Goal: Task Accomplishment & Management: Complete application form

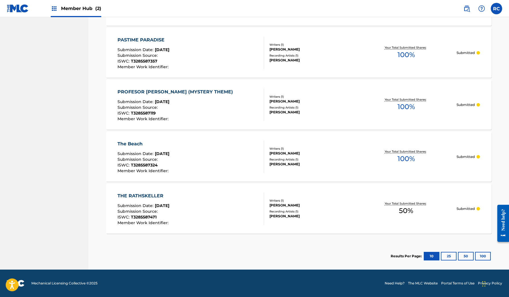
scroll to position [409, 0]
click at [448, 254] on button "25" at bounding box center [449, 255] width 16 height 9
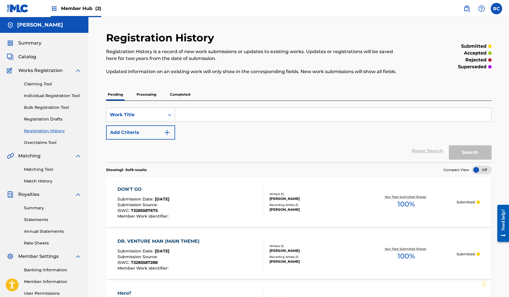
scroll to position [0, 0]
click at [48, 94] on link "Individual Registration Tool" at bounding box center [53, 96] width 58 height 6
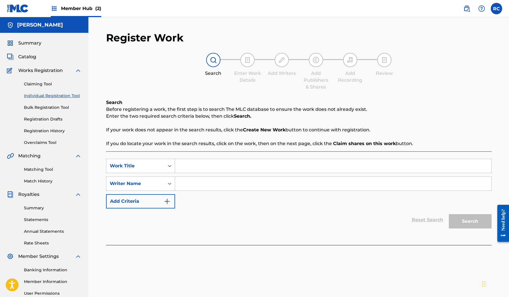
click at [203, 168] on input "Search Form" at bounding box center [333, 166] width 316 height 14
paste input "CALL TO ADVENTURE"
type input "CALL TO ADVENTURE"
click at [232, 182] on input "Search Form" at bounding box center [333, 183] width 316 height 14
type input "[PERSON_NAME]"
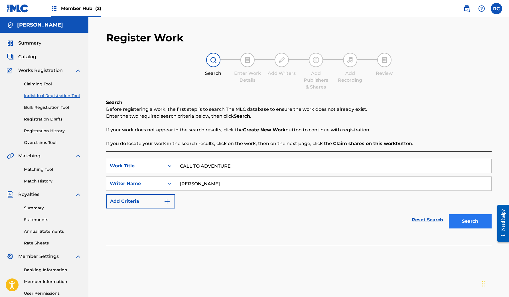
click at [490, 219] on button "Search" at bounding box center [470, 221] width 43 height 14
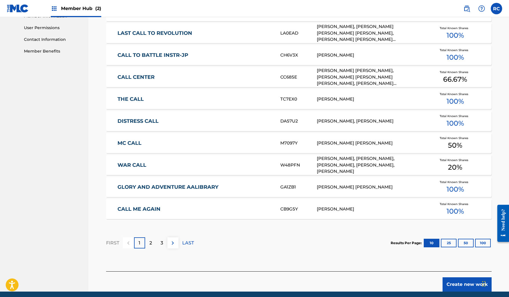
scroll to position [287, 0]
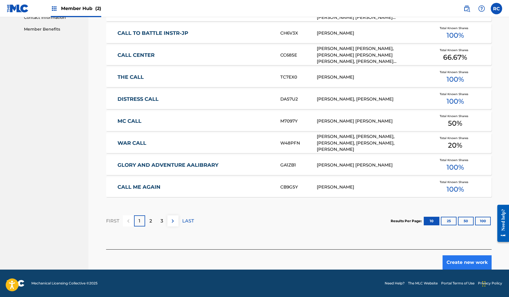
click at [450, 264] on button "Create new work" at bounding box center [466, 262] width 49 height 14
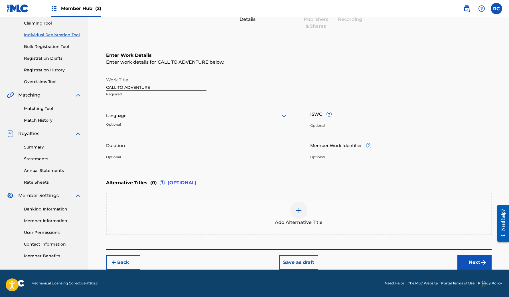
scroll to position [61, 0]
click at [189, 113] on div at bounding box center [196, 115] width 181 height 7
click at [161, 129] on div "English" at bounding box center [196, 128] width 181 height 13
click at [332, 121] on input "ISWC ?" at bounding box center [400, 113] width 181 height 16
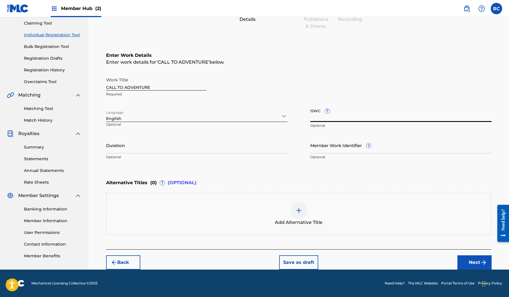
paste input "T3285587062"
type input "T3285587062"
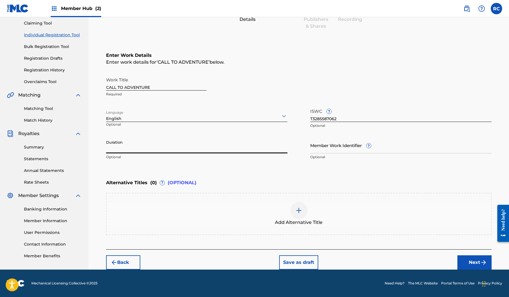
click at [210, 148] on input "Duration" at bounding box center [196, 145] width 181 height 16
type input "01:15"
click at [301, 209] on img at bounding box center [298, 210] width 7 height 7
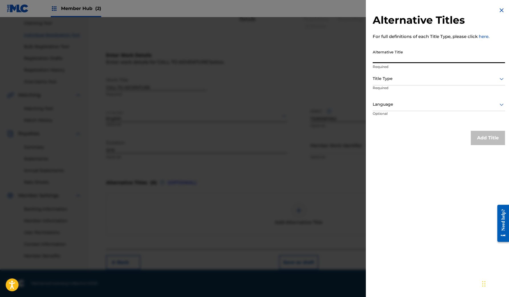
click at [417, 57] on input "Alternative Title" at bounding box center [439, 55] width 132 height 16
type input "Call To Adventure"
click at [413, 73] on div "Title Type" at bounding box center [439, 78] width 132 height 13
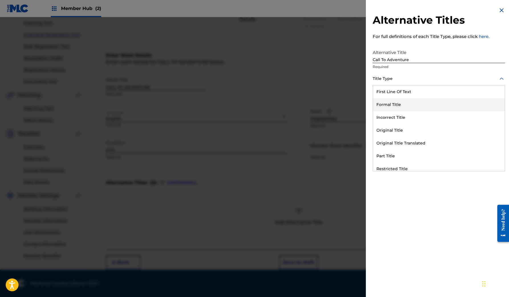
click at [396, 103] on div "Formal Title" at bounding box center [439, 104] width 132 height 13
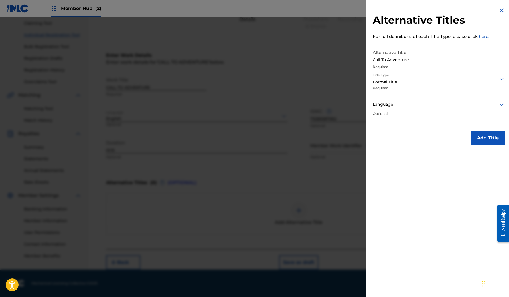
click at [406, 79] on div at bounding box center [439, 78] width 132 height 7
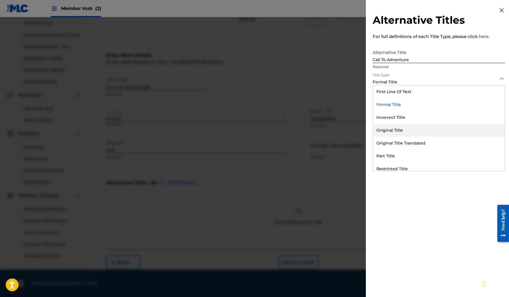
click at [395, 130] on div "Original Title" at bounding box center [439, 130] width 132 height 13
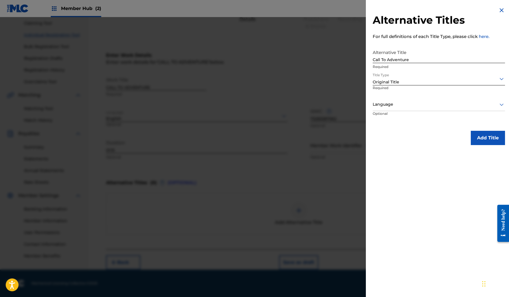
click at [413, 103] on div at bounding box center [439, 104] width 132 height 7
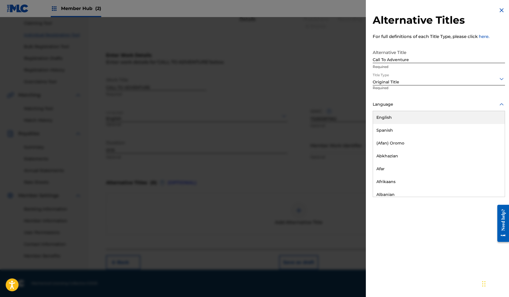
click at [409, 119] on div "English" at bounding box center [439, 117] width 132 height 13
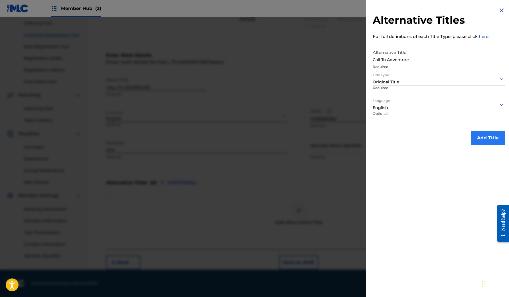
click at [489, 140] on button "Add Title" at bounding box center [488, 138] width 34 height 14
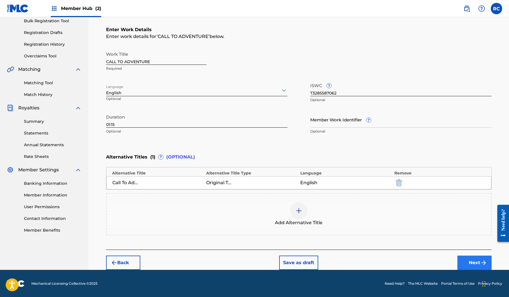
click at [464, 260] on button "Next" at bounding box center [474, 262] width 34 height 14
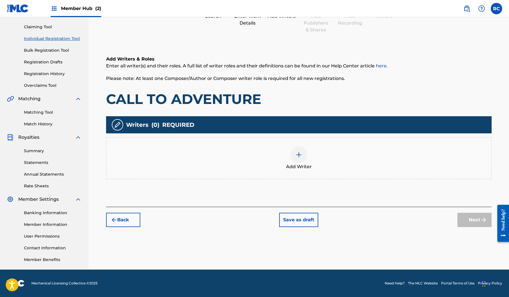
click at [288, 167] on span "Add Writer" at bounding box center [299, 166] width 26 height 7
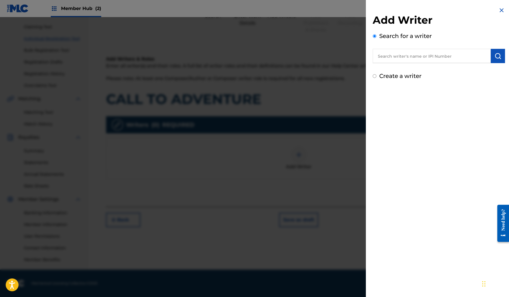
click at [421, 57] on input "text" at bounding box center [432, 56] width 118 height 14
type input "[PERSON_NAME]"
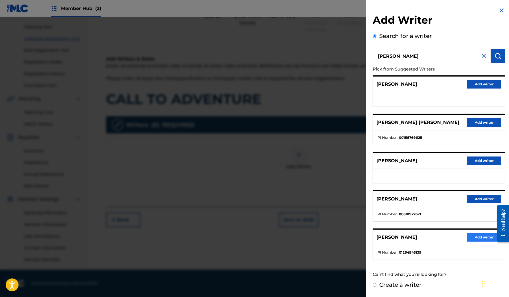
click at [469, 239] on button "Add writer" at bounding box center [484, 237] width 34 height 9
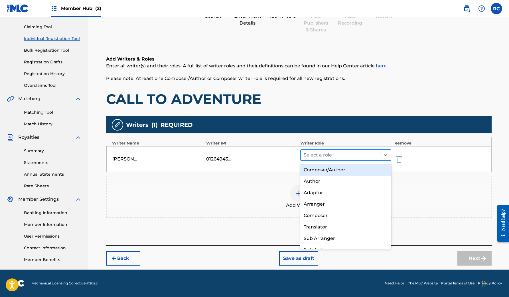
click at [370, 149] on div "Select a role" at bounding box center [345, 154] width 91 height 11
click at [354, 169] on div "Composer/Author" at bounding box center [345, 169] width 91 height 11
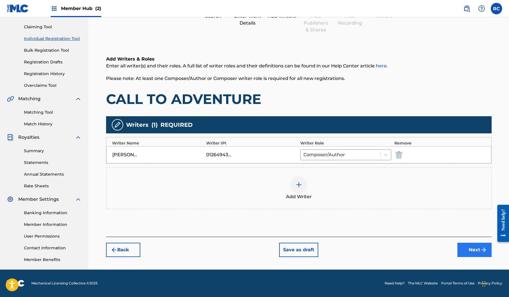
click at [475, 253] on button "Next" at bounding box center [474, 249] width 34 height 14
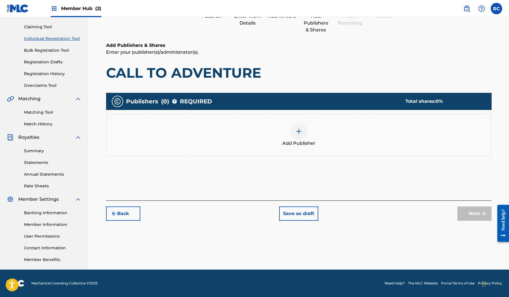
scroll to position [26, 0]
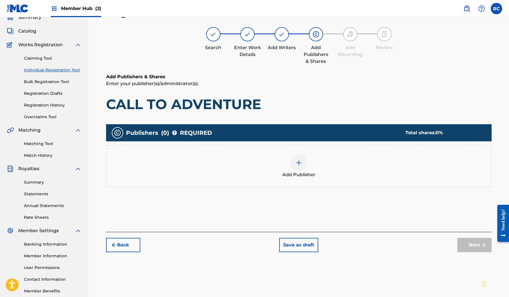
click at [286, 166] on div "Add Publisher" at bounding box center [299, 166] width 384 height 24
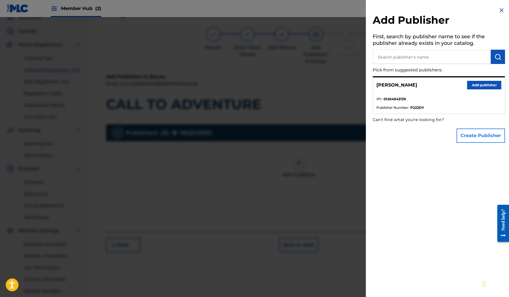
click at [479, 139] on button "Create Publisher" at bounding box center [480, 135] width 48 height 14
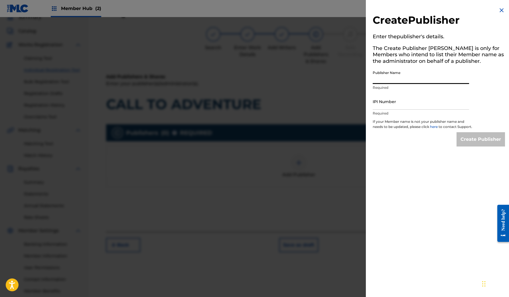
click at [392, 77] on input "Publisher Name" at bounding box center [421, 76] width 96 height 16
type input "Vilume Productions"
paste input "1264943041"
type input "1264943041"
click at [478, 142] on input "Create Publisher" at bounding box center [480, 139] width 48 height 14
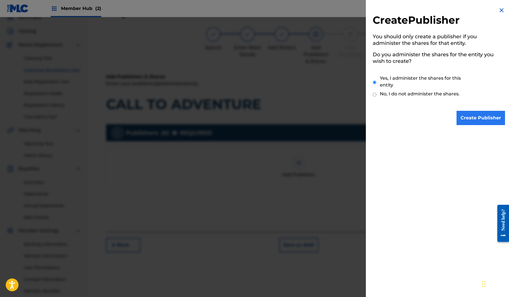
click at [462, 118] on input "Create Publisher" at bounding box center [480, 118] width 48 height 14
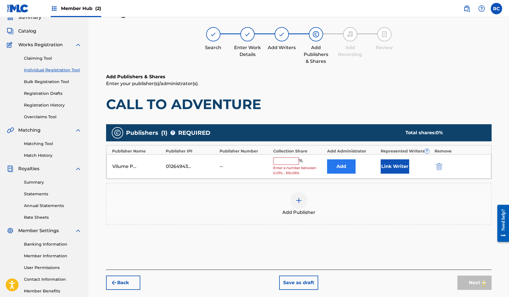
click at [345, 165] on button "Add" at bounding box center [341, 166] width 29 height 14
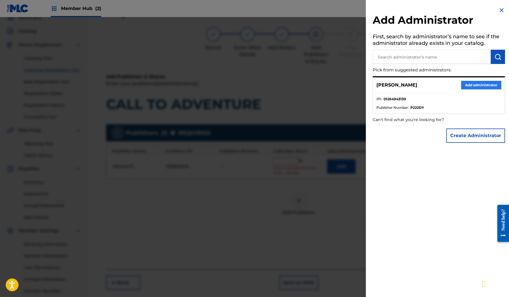
click at [477, 82] on button "Add administrator" at bounding box center [481, 85] width 40 height 9
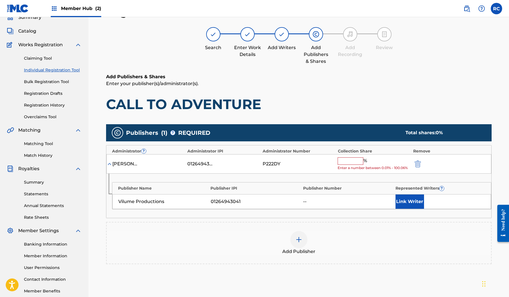
click at [348, 160] on input "text" at bounding box center [351, 160] width 26 height 7
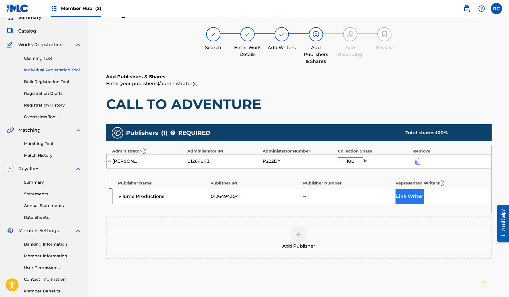
type input "100"
click at [405, 193] on button "Link Writer" at bounding box center [409, 196] width 29 height 14
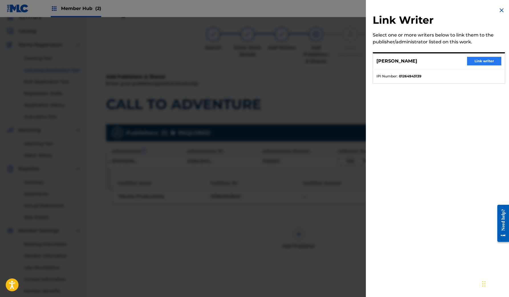
click at [486, 60] on button "Link writer" at bounding box center [484, 61] width 34 height 9
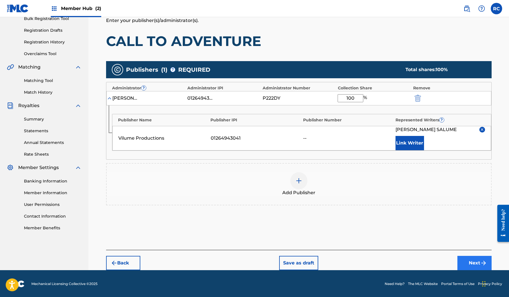
click at [470, 261] on button "Next" at bounding box center [474, 262] width 34 height 14
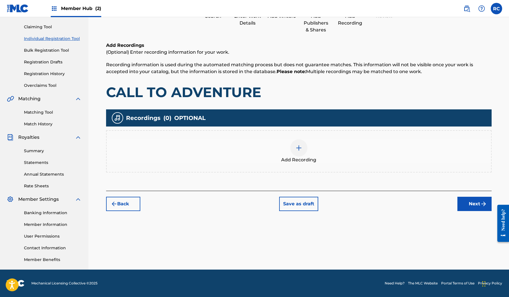
click at [297, 151] on div at bounding box center [298, 147] width 17 height 17
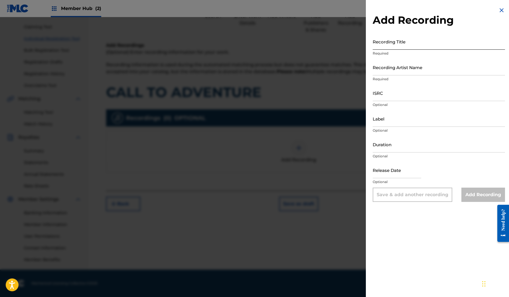
click at [431, 44] on input "Recording Title" at bounding box center [439, 41] width 132 height 16
type input "Call To Adventure"
click at [425, 71] on input "Recording Artist Name" at bounding box center [439, 67] width 132 height 16
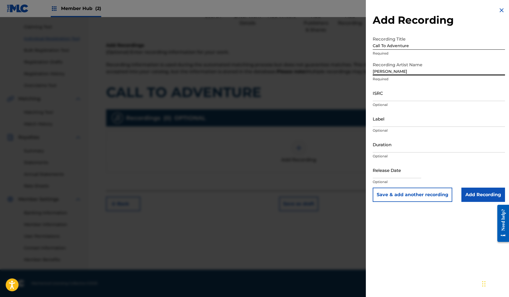
type input "[PERSON_NAME]"
click at [390, 98] on input "ISRC" at bounding box center [439, 93] width 132 height 16
paste input "SE6I32425059"
type input "SE6I32425059"
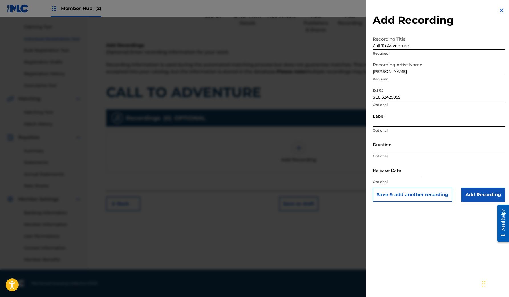
click at [400, 122] on input "Label" at bounding box center [439, 118] width 132 height 16
type input "Vilume Productions"
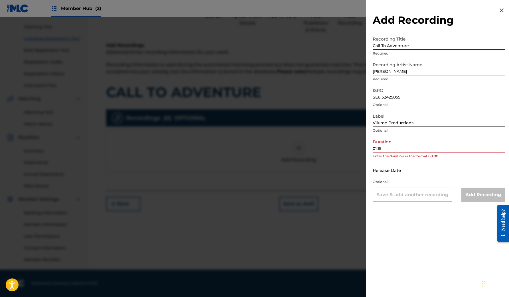
type input "01:15"
click at [403, 173] on input "text" at bounding box center [397, 170] width 48 height 16
select select "8"
select select "2025"
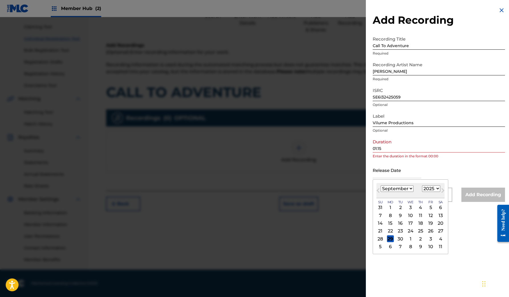
select select "7"
select select "2024"
click at [427, 205] on div "2" at bounding box center [430, 207] width 7 height 7
type input "[DATE]"
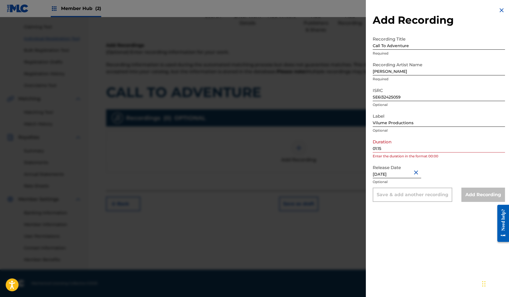
click at [409, 153] on div "Duration 01:15 Enter the duration in the format 00:00" at bounding box center [439, 149] width 132 height 26
click at [409, 150] on input "01:15" at bounding box center [439, 144] width 132 height 16
type input "0"
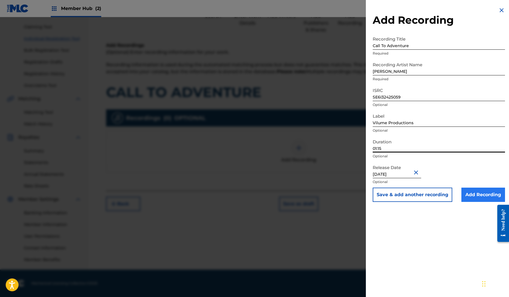
type input "01:15"
click at [478, 194] on input "Add Recording" at bounding box center [483, 194] width 44 height 14
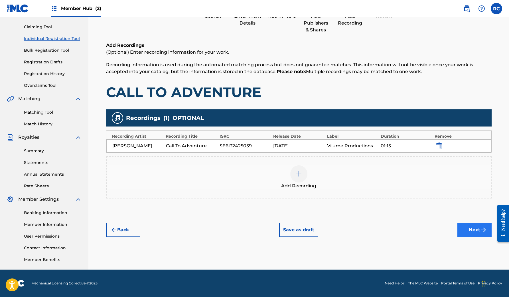
click at [468, 231] on button "Next" at bounding box center [474, 229] width 34 height 14
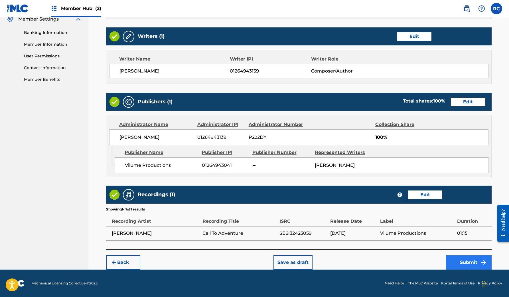
scroll to position [242, 0]
click at [471, 263] on button "Submit" at bounding box center [469, 262] width 46 height 14
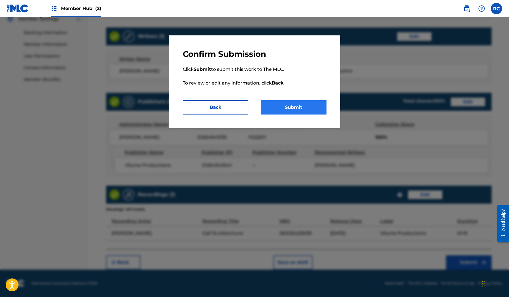
click at [281, 108] on button "Submit" at bounding box center [294, 107] width 66 height 14
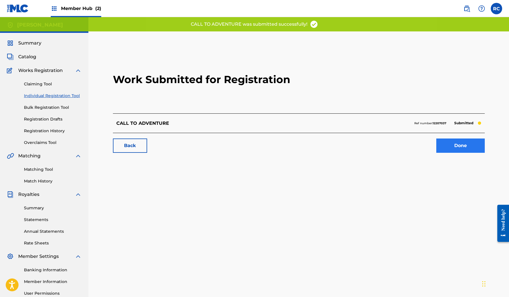
click at [450, 141] on link "Done" at bounding box center [460, 145] width 48 height 14
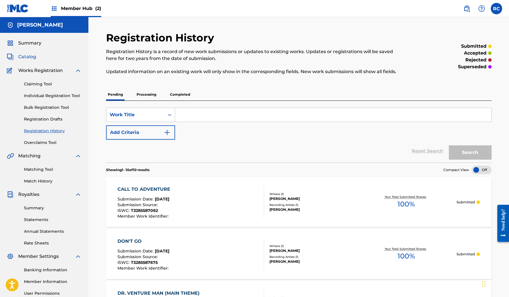
click at [28, 57] on span "Catalog" at bounding box center [27, 56] width 18 height 7
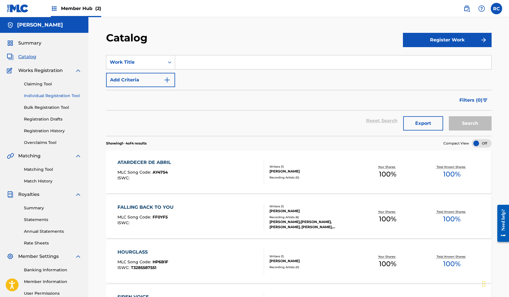
click at [42, 95] on link "Individual Registration Tool" at bounding box center [53, 96] width 58 height 6
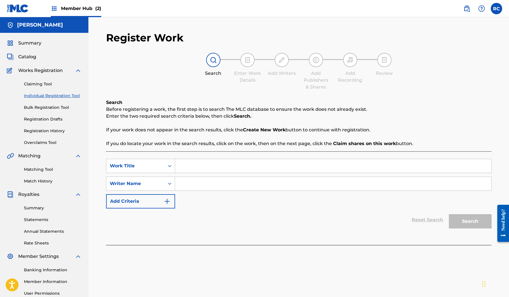
click at [200, 168] on input "Search Form" at bounding box center [333, 166] width 316 height 14
paste input "[PERSON_NAME] (LOVE THEME)"
type input "[PERSON_NAME] (LOVE THEME)"
click at [242, 191] on div "SearchWithCriteria008f2e73-89a9-432b-9552-ed4a72d8a061 Work Title [PERSON_NAME]…" at bounding box center [298, 184] width 385 height 50
click at [245, 184] on input "Search Form" at bounding box center [333, 183] width 316 height 14
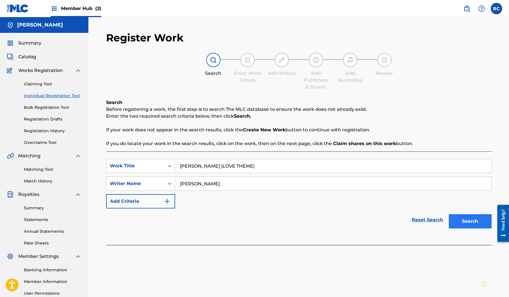
type input "[PERSON_NAME]"
click at [458, 226] on button "Search" at bounding box center [470, 221] width 43 height 14
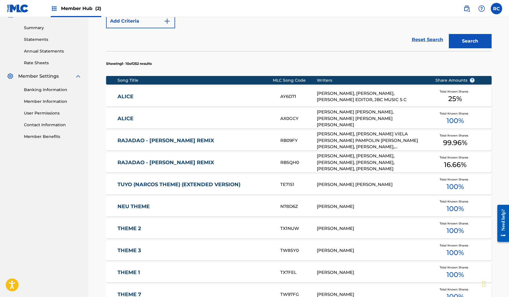
scroll to position [267, 0]
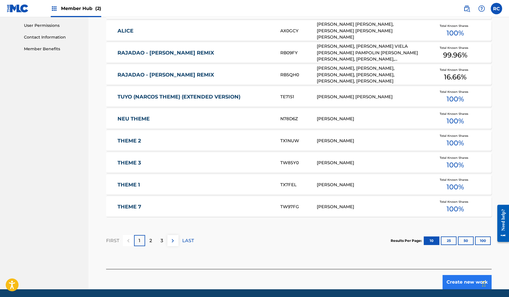
click at [457, 284] on button "Create new work" at bounding box center [466, 282] width 49 height 14
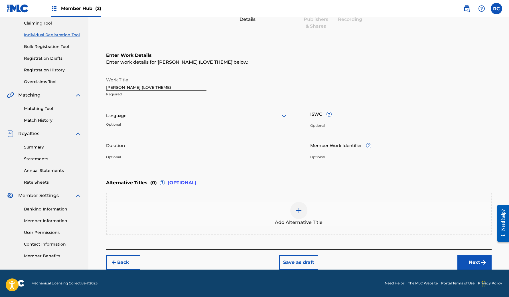
scroll to position [61, 0]
click at [159, 118] on div at bounding box center [196, 115] width 181 height 7
click at [154, 131] on div "English" at bounding box center [196, 128] width 181 height 13
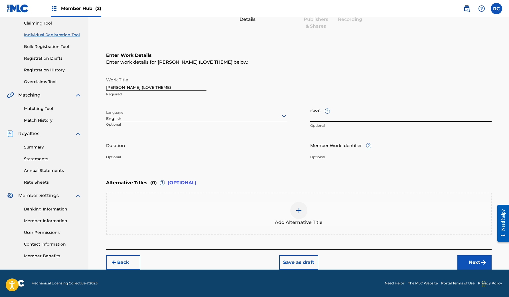
click at [367, 117] on input "ISWC ?" at bounding box center [400, 113] width 181 height 16
paste input "T3285587006"
type input "T3285587006"
click at [154, 147] on input "Duration" at bounding box center [196, 145] width 181 height 16
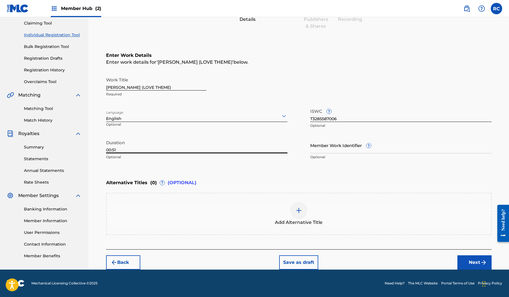
type input "00:51"
click at [293, 208] on div at bounding box center [298, 210] width 17 height 17
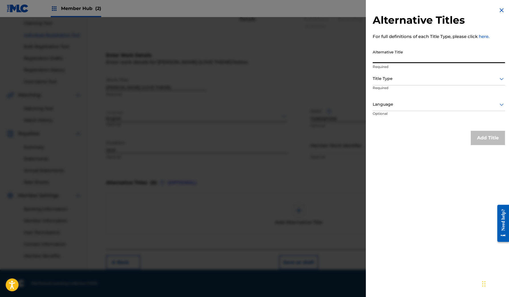
click at [407, 58] on input "Alternative Title" at bounding box center [439, 55] width 132 height 16
type input "[PERSON_NAME]"
click at [415, 80] on div at bounding box center [439, 78] width 132 height 7
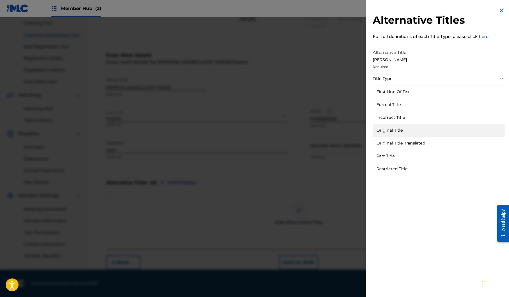
click at [395, 127] on div "Original Title" at bounding box center [439, 130] width 132 height 13
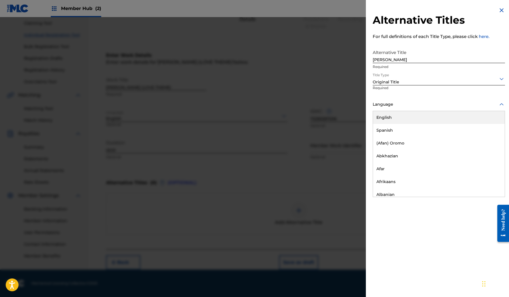
click at [432, 109] on div "Language" at bounding box center [439, 104] width 132 height 13
click at [405, 122] on div "English" at bounding box center [439, 117] width 132 height 13
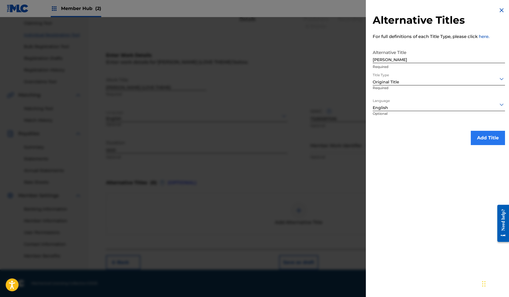
click at [480, 133] on button "Add Title" at bounding box center [488, 138] width 34 height 14
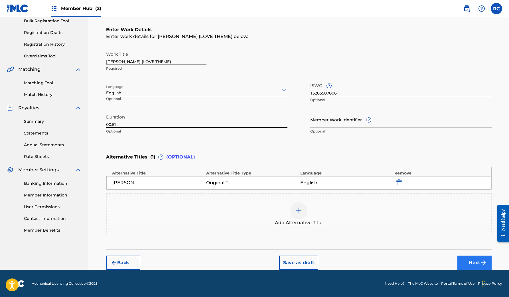
click at [474, 259] on button "Next" at bounding box center [474, 262] width 34 height 14
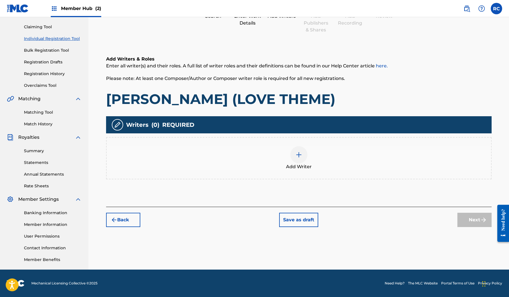
click at [308, 148] on div "Add Writer" at bounding box center [299, 158] width 384 height 24
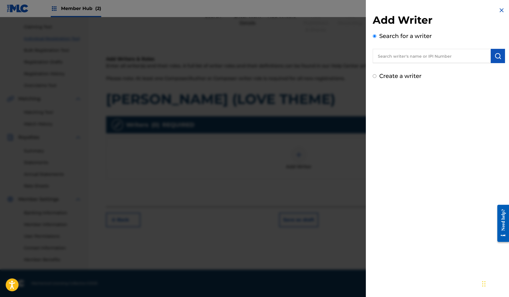
click at [448, 52] on input "text" at bounding box center [432, 56] width 118 height 14
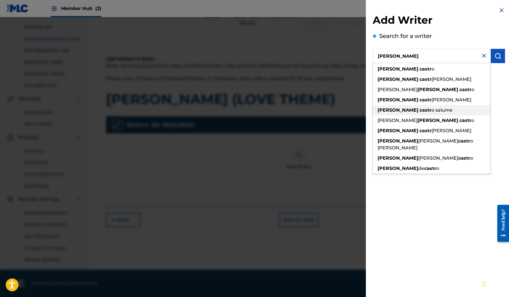
click at [436, 108] on div "[PERSON_NAME] o salume" at bounding box center [432, 110] width 118 height 10
type input "[PERSON_NAME]"
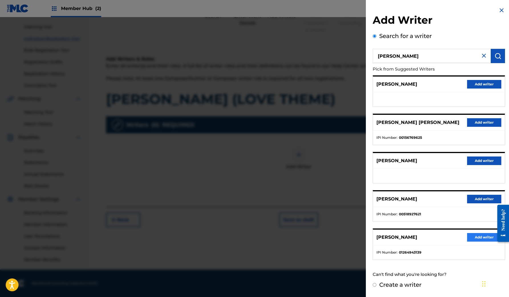
click at [473, 236] on button "Add writer" at bounding box center [484, 237] width 34 height 9
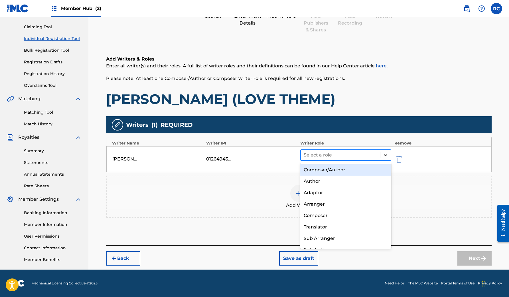
click at [387, 155] on icon at bounding box center [386, 155] width 6 height 6
click at [347, 171] on div "Composer/Author" at bounding box center [345, 169] width 91 height 11
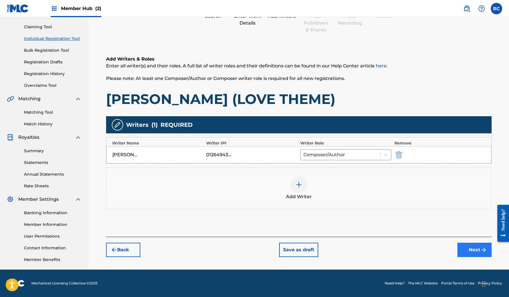
click at [475, 249] on button "Next" at bounding box center [474, 249] width 34 height 14
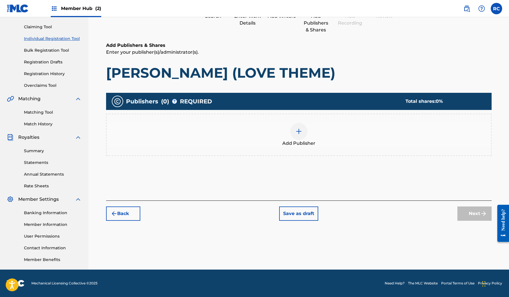
scroll to position [26, 0]
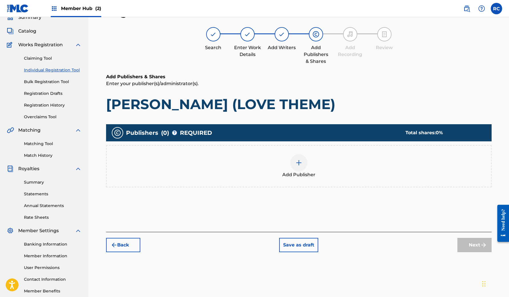
click at [293, 160] on div at bounding box center [298, 162] width 17 height 17
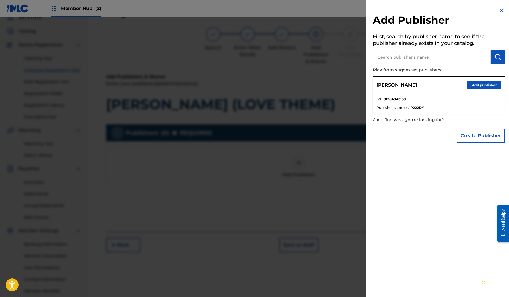
click at [413, 53] on input "text" at bounding box center [432, 57] width 118 height 14
click at [475, 138] on button "Create Publisher" at bounding box center [480, 135] width 48 height 14
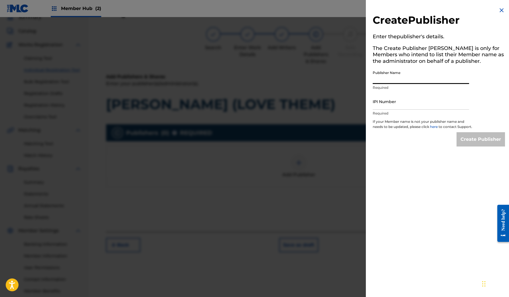
click at [413, 81] on input "Publisher Name" at bounding box center [421, 76] width 96 height 16
type input "Vilume Productions"
paste input "1264943041"
type input "1264943041"
click at [457, 144] on input "Create Publisher" at bounding box center [480, 139] width 48 height 14
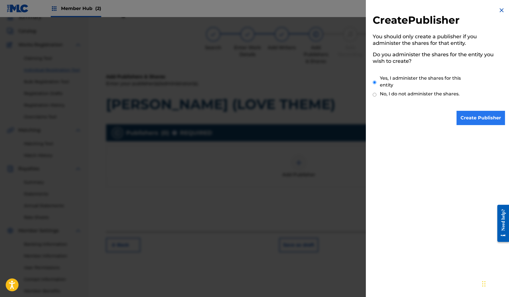
click at [478, 117] on input "Create Publisher" at bounding box center [480, 118] width 48 height 14
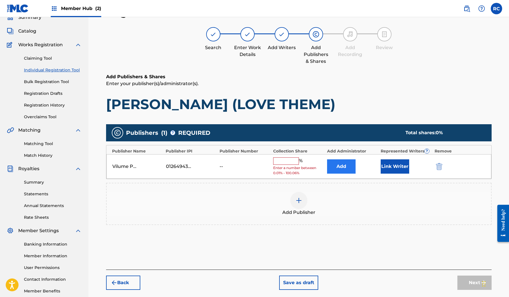
click at [337, 165] on button "Add" at bounding box center [341, 166] width 29 height 14
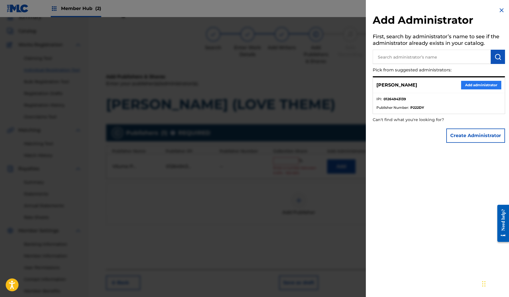
click at [482, 87] on button "Add administrator" at bounding box center [481, 85] width 40 height 9
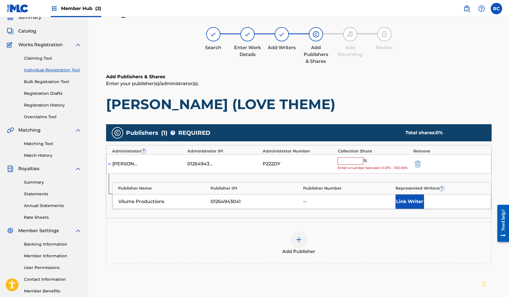
click at [361, 161] on input "text" at bounding box center [351, 160] width 26 height 7
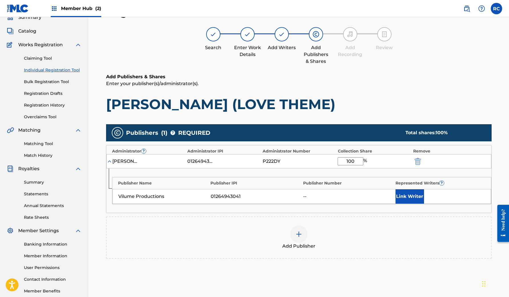
type input "100"
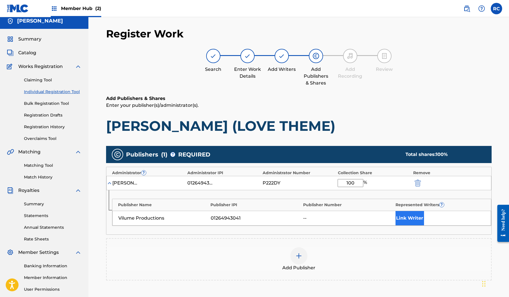
scroll to position [3, 0]
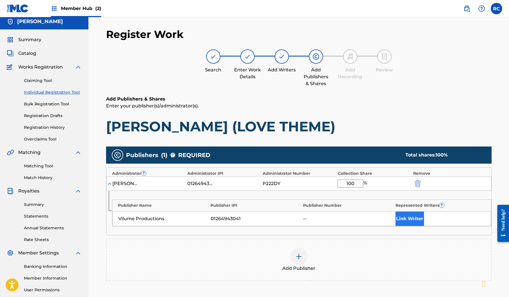
click at [409, 215] on button "Link Writer" at bounding box center [409, 218] width 29 height 14
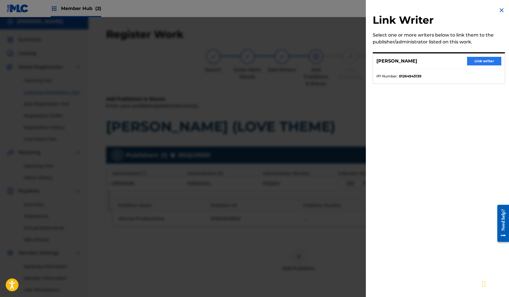
click at [479, 62] on button "Link writer" at bounding box center [484, 61] width 34 height 9
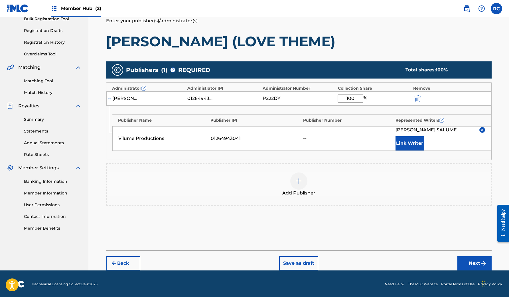
scroll to position [88, 0]
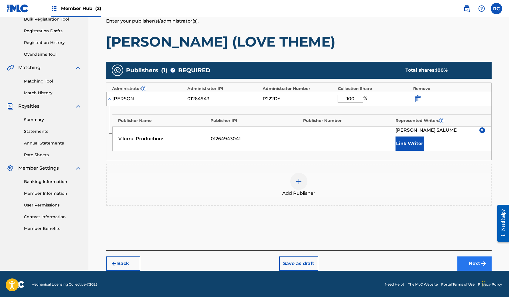
click at [466, 267] on button "Next" at bounding box center [474, 263] width 34 height 14
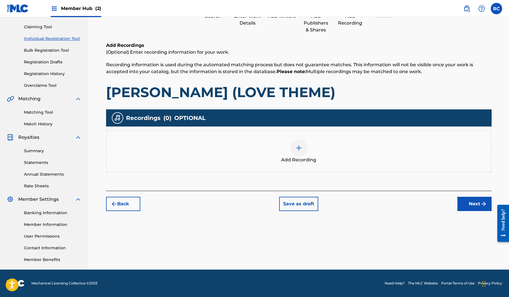
scroll to position [57, 0]
click at [315, 149] on div "Add Recording" at bounding box center [299, 151] width 384 height 24
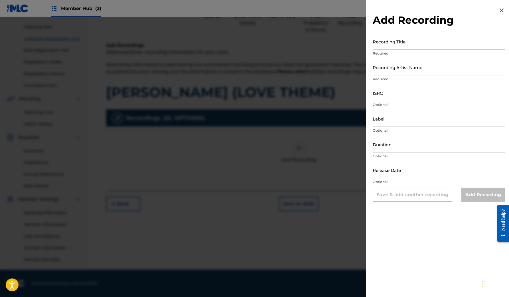
click at [417, 50] on div "Recording Title Required" at bounding box center [439, 46] width 132 height 26
click at [417, 46] on input "Recording Title" at bounding box center [439, 41] width 132 height 16
type input "[PERSON_NAME]"
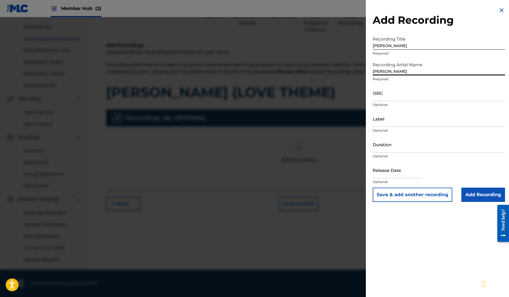
type input "[PERSON_NAME]"
paste input "SE6I32425060"
type input "SE6I32425060"
click at [406, 125] on input "Label" at bounding box center [439, 118] width 132 height 16
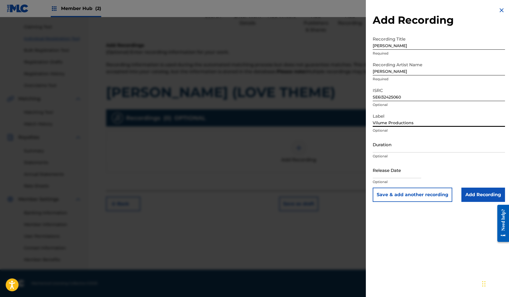
type input "Vilume Productions"
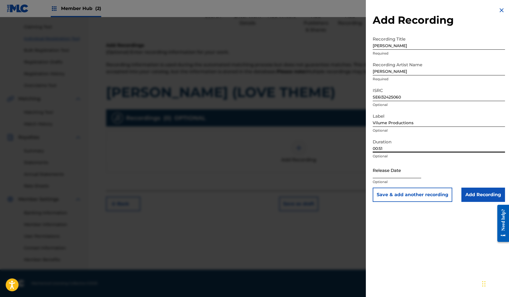
type input "00:51"
click at [406, 170] on input "text" at bounding box center [397, 170] width 48 height 16
select select "8"
select select "2025"
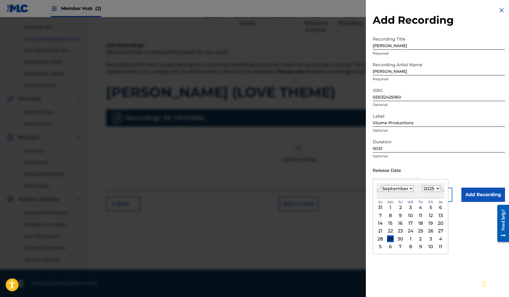
select select "7"
select select "2024"
click at [427, 209] on div "2" at bounding box center [430, 207] width 7 height 7
type input "[DATE]"
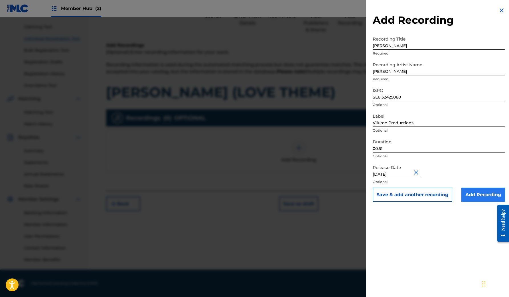
click at [473, 196] on input "Add Recording" at bounding box center [483, 194] width 44 height 14
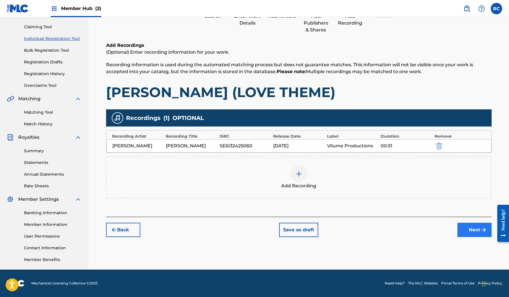
click at [471, 233] on button "Next" at bounding box center [474, 229] width 34 height 14
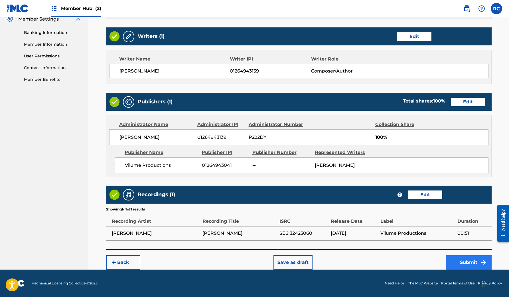
scroll to position [242, 0]
click at [456, 260] on button "Submit" at bounding box center [469, 262] width 46 height 14
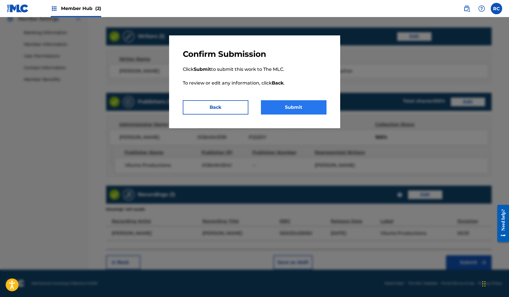
click at [290, 103] on button "Submit" at bounding box center [294, 107] width 66 height 14
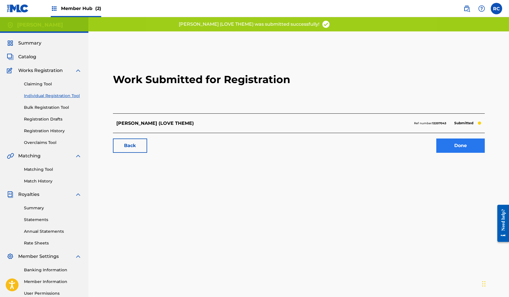
click at [464, 140] on link "Done" at bounding box center [460, 145] width 48 height 14
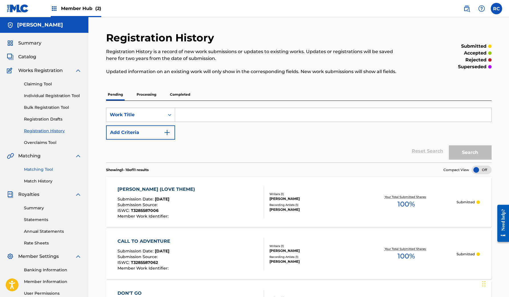
click at [41, 169] on link "Matching Tool" at bounding box center [53, 169] width 58 height 6
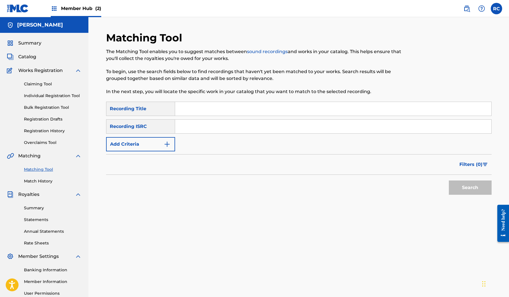
click at [193, 126] on input "Search Form" at bounding box center [333, 126] width 316 height 14
paste input "SE6SA2529321"
type input "SE6SA2529321"
click at [456, 186] on button "Search" at bounding box center [470, 187] width 43 height 14
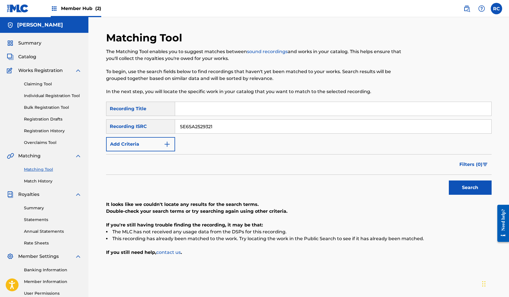
click at [218, 128] on input "SE6SA2529321" at bounding box center [333, 126] width 316 height 14
click at [28, 56] on span "Catalog" at bounding box center [27, 56] width 18 height 7
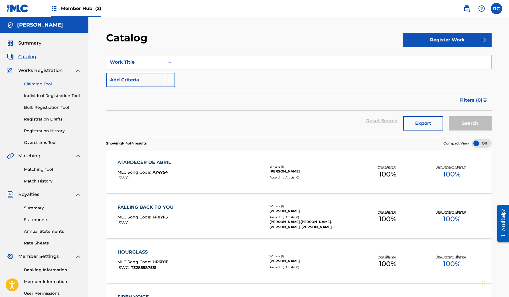
click at [46, 84] on link "Claiming Tool" at bounding box center [53, 84] width 58 height 6
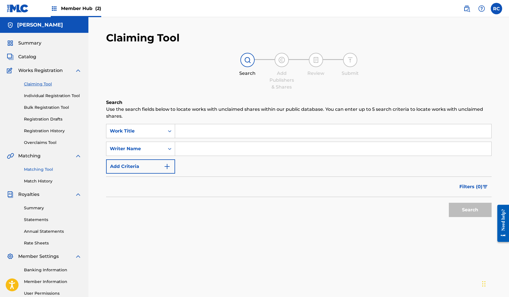
click at [40, 169] on link "Matching Tool" at bounding box center [53, 169] width 58 height 6
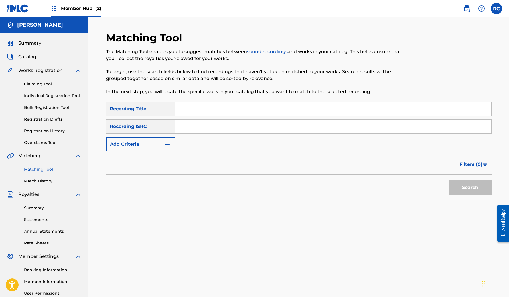
click at [224, 126] on input "Search Form" at bounding box center [333, 126] width 316 height 14
paste input "SE5BU2470710"
type input "SE5BU2470710"
click at [479, 183] on button "Search" at bounding box center [470, 187] width 43 height 14
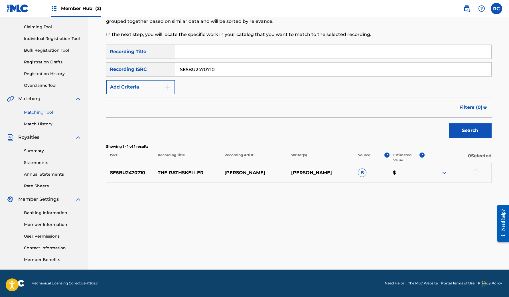
scroll to position [57, 0]
click at [477, 173] on div at bounding box center [476, 172] width 6 height 6
click at [408, 254] on button "Match 1 Group" at bounding box center [400, 250] width 63 height 14
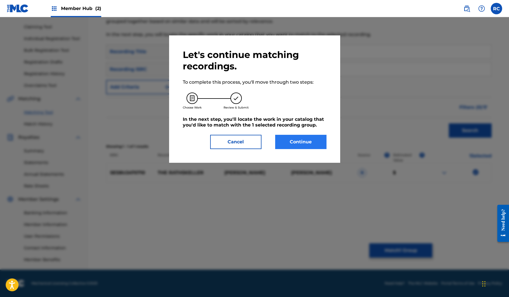
click at [294, 142] on button "Continue" at bounding box center [300, 142] width 51 height 14
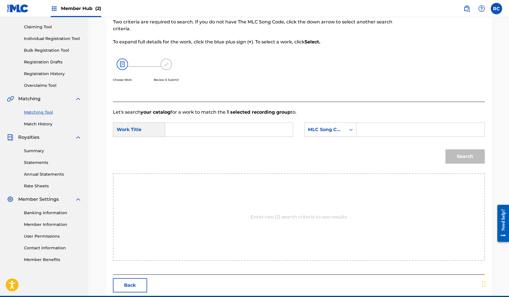
click at [185, 129] on input "Search Form" at bounding box center [229, 130] width 118 height 14
type input "t"
type input "T"
type input "F"
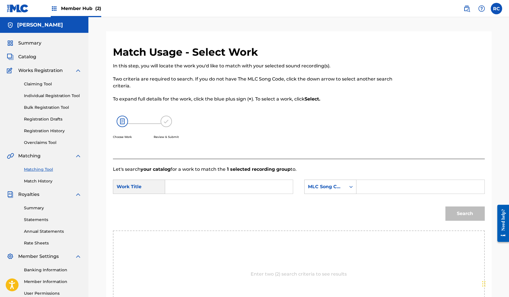
scroll to position [0, 0]
click at [31, 59] on span "Catalog" at bounding box center [27, 56] width 18 height 7
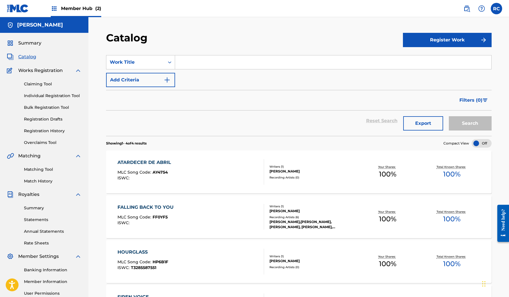
click at [235, 121] on div "Reset Search Export Search" at bounding box center [298, 120] width 385 height 21
click at [30, 42] on span "Summary" at bounding box center [29, 43] width 23 height 7
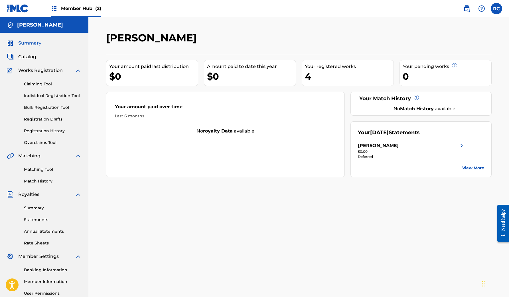
click at [57, 11] on img at bounding box center [54, 8] width 7 height 7
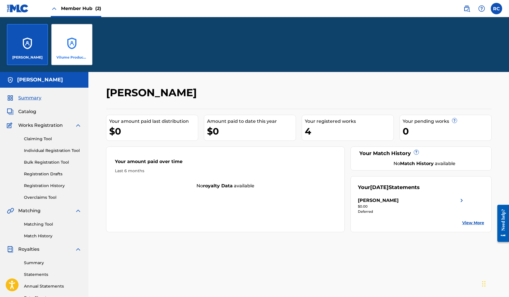
click at [77, 41] on div "Vilume Productions" at bounding box center [71, 44] width 41 height 41
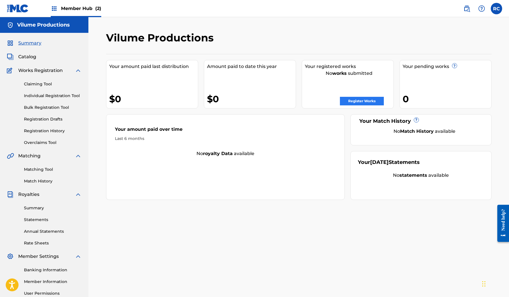
click at [366, 102] on link "Register Works" at bounding box center [362, 101] width 44 height 9
